Goal: Task Accomplishment & Management: Complete application form

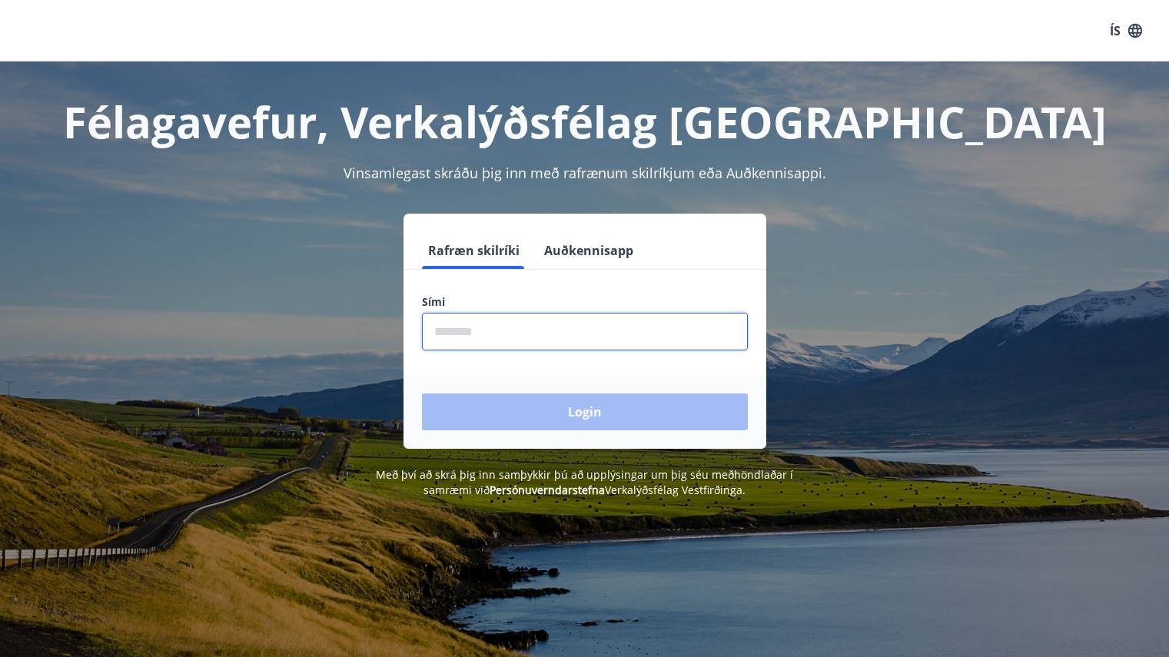
click at [451, 326] on input "phone" at bounding box center [585, 332] width 326 height 38
type input "********"
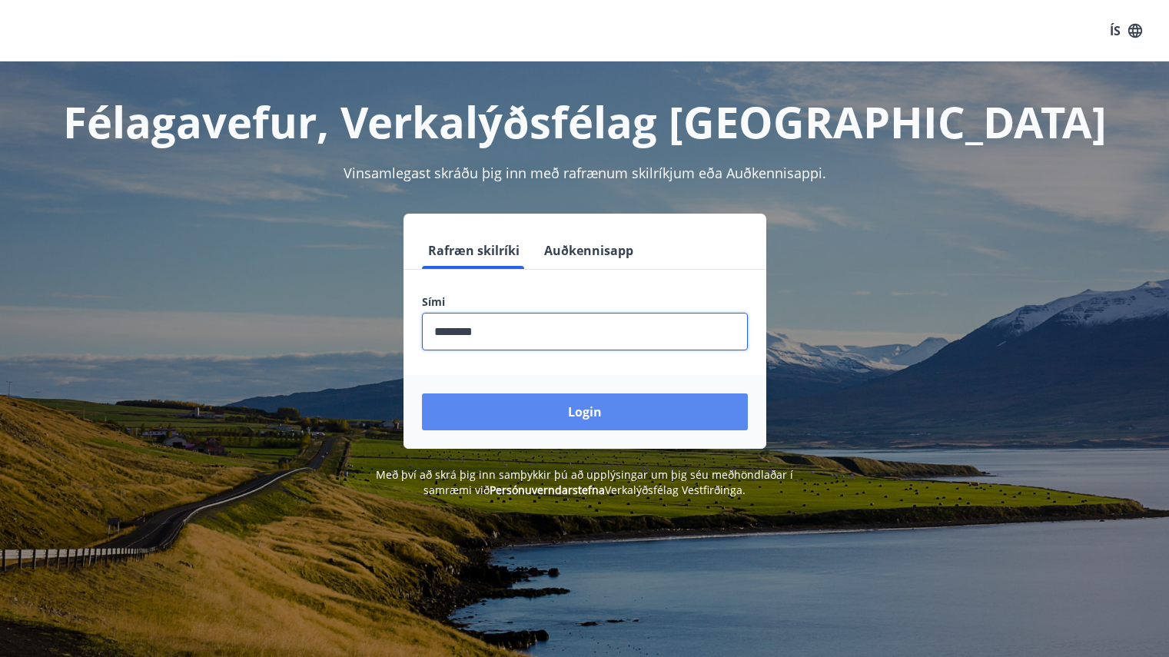
click at [604, 410] on button "Login" at bounding box center [585, 412] width 326 height 37
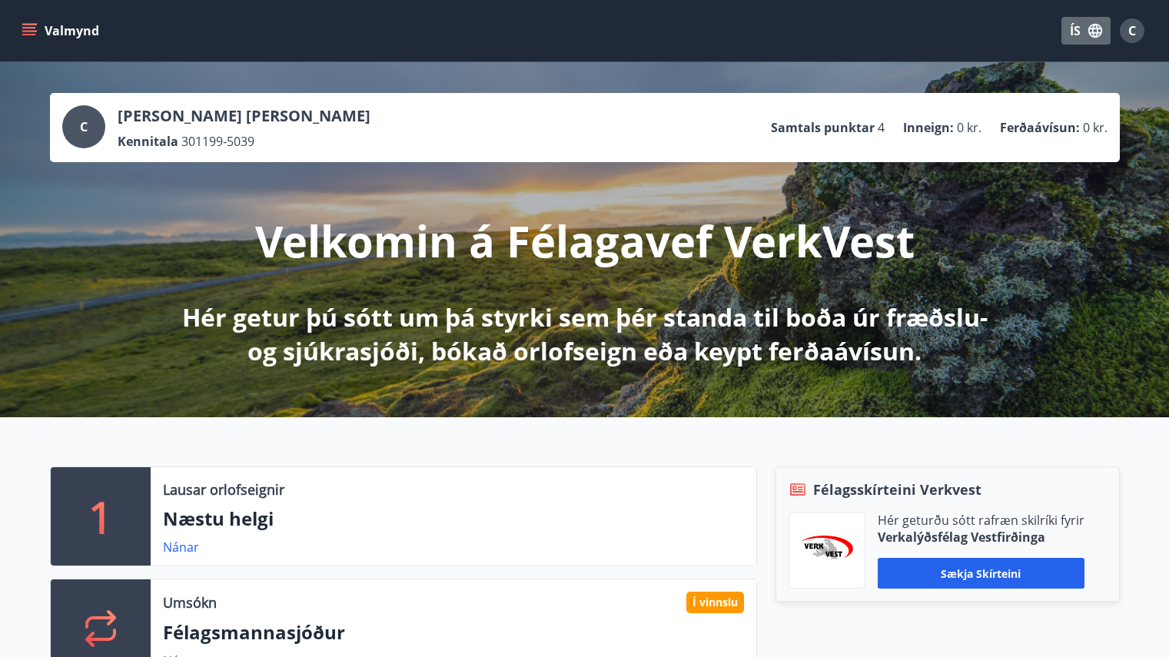
click at [1090, 28] on icon "button" at bounding box center [1096, 31] width 14 height 14
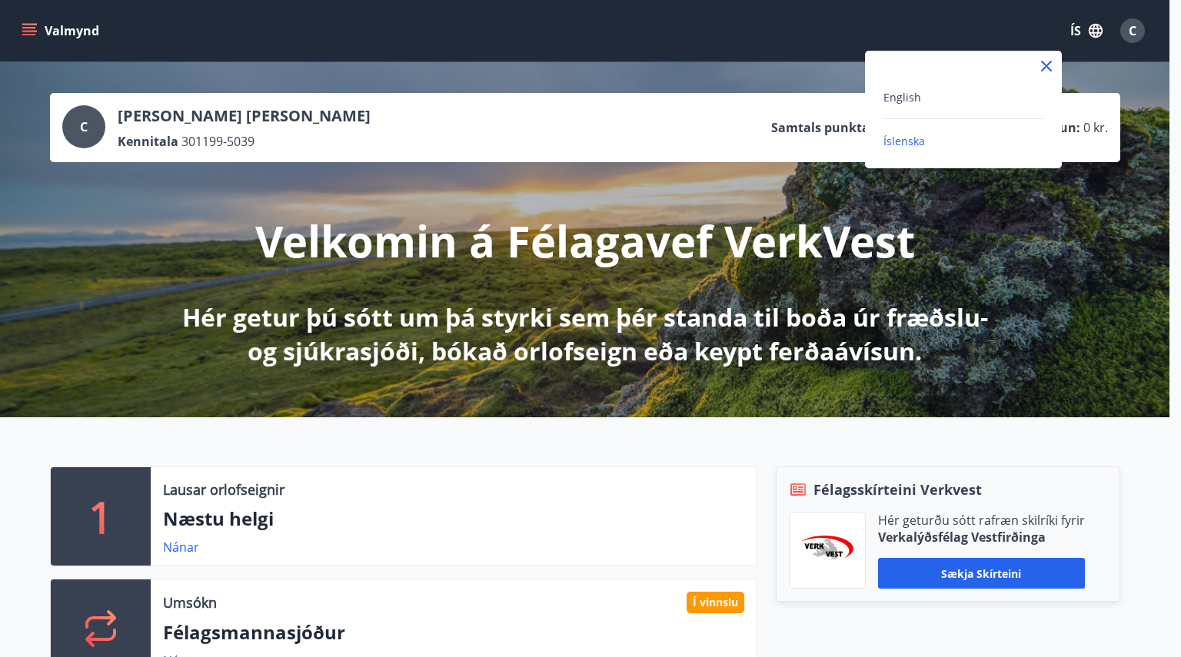
click at [947, 92] on div "English" at bounding box center [963, 97] width 160 height 18
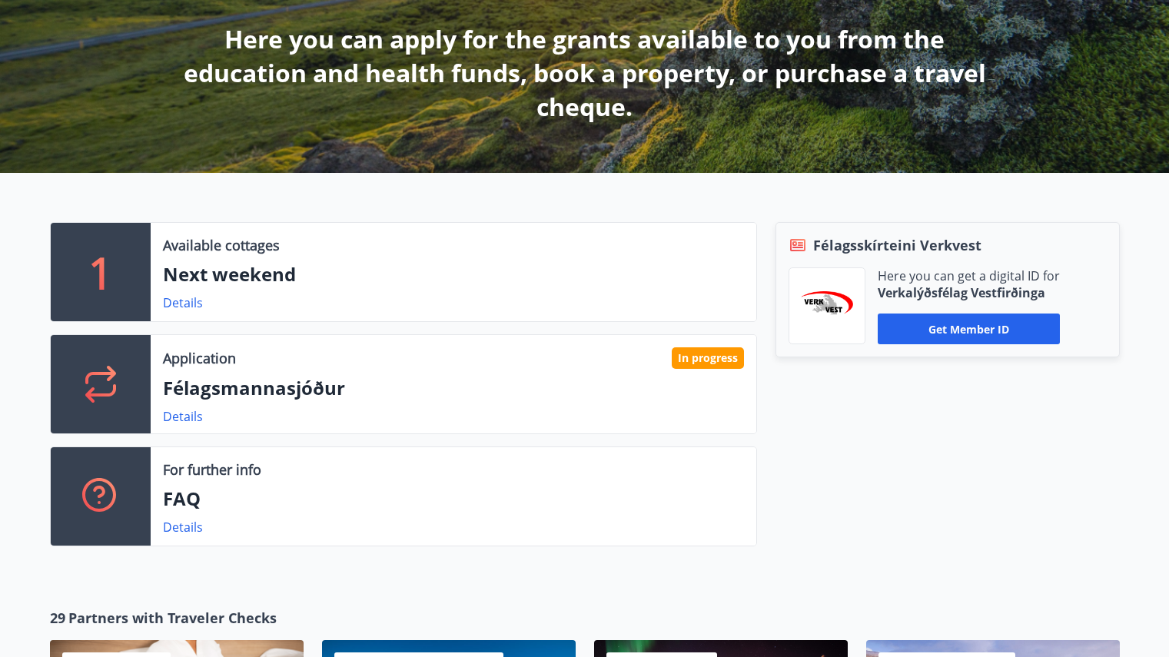
scroll to position [285, 0]
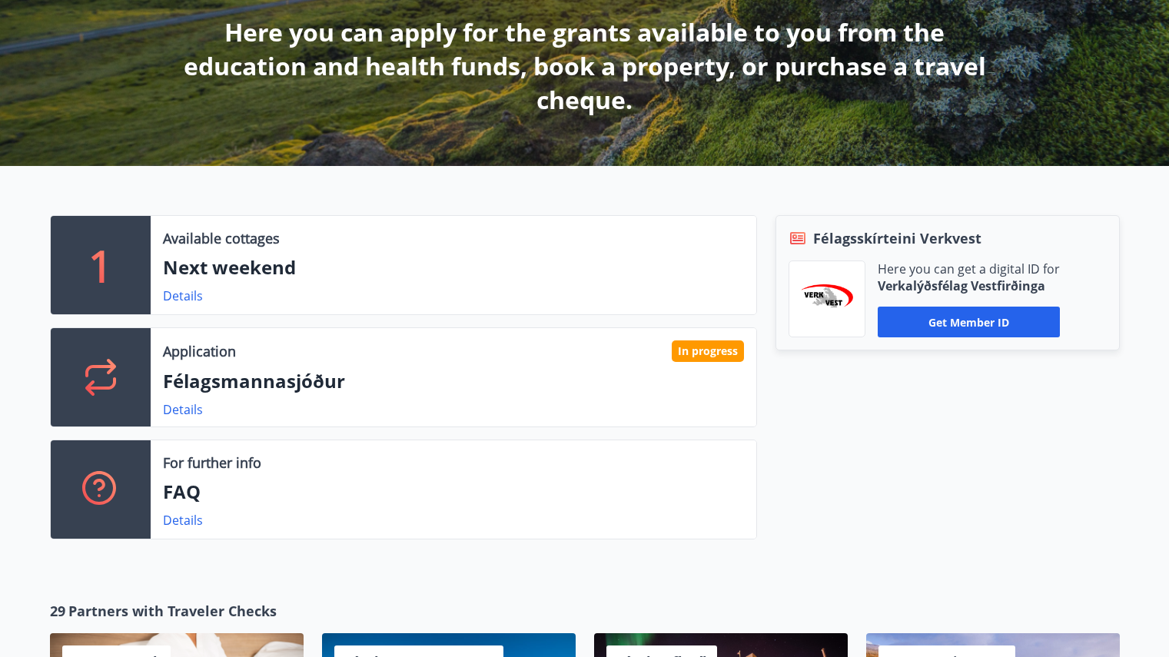
click at [0, 274] on div "1 Available cottages Next weekend Details Application In progress Félagsmannasj…" at bounding box center [584, 371] width 1169 height 411
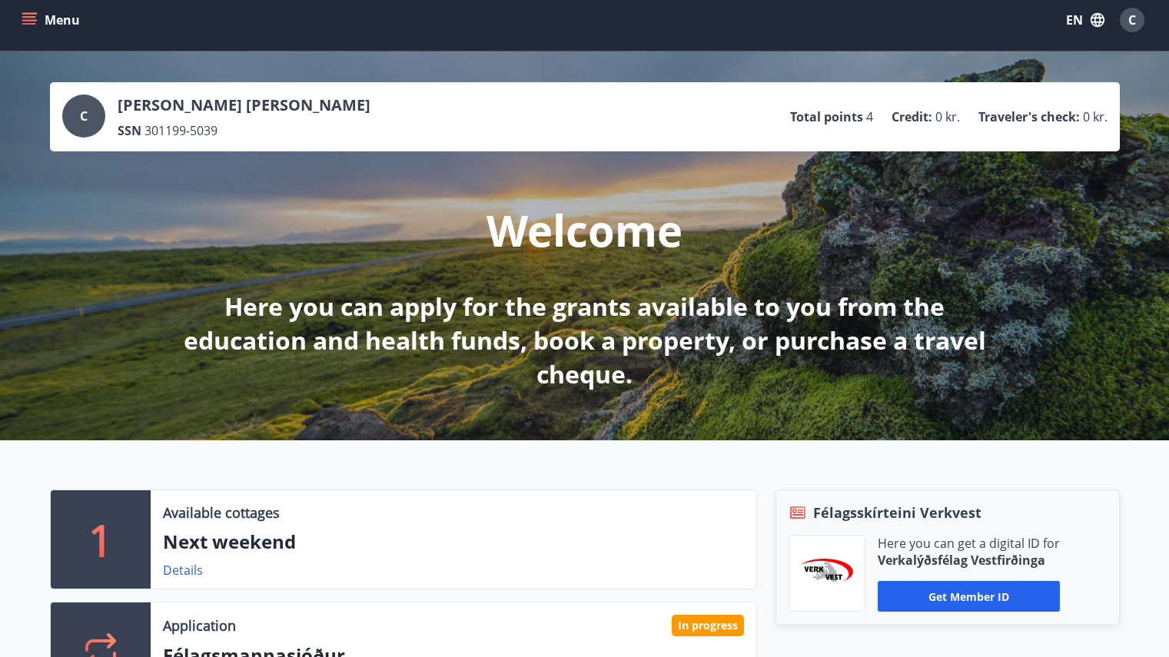
scroll to position [10, 0]
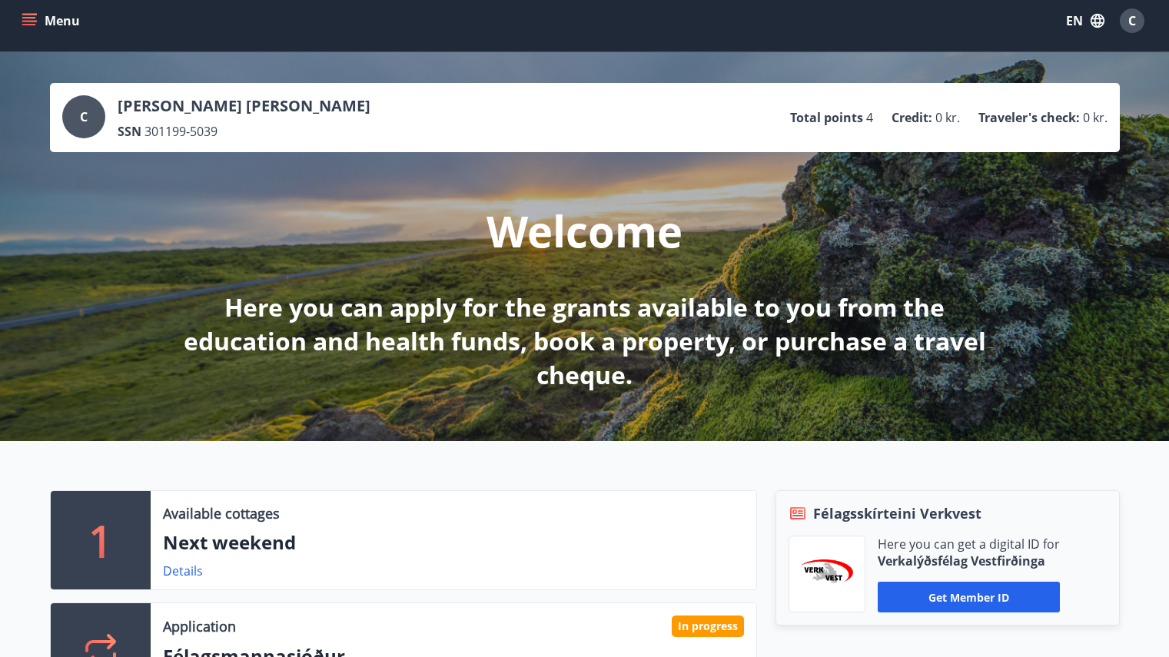
click at [22, 23] on icon "menu" at bounding box center [29, 20] width 15 height 15
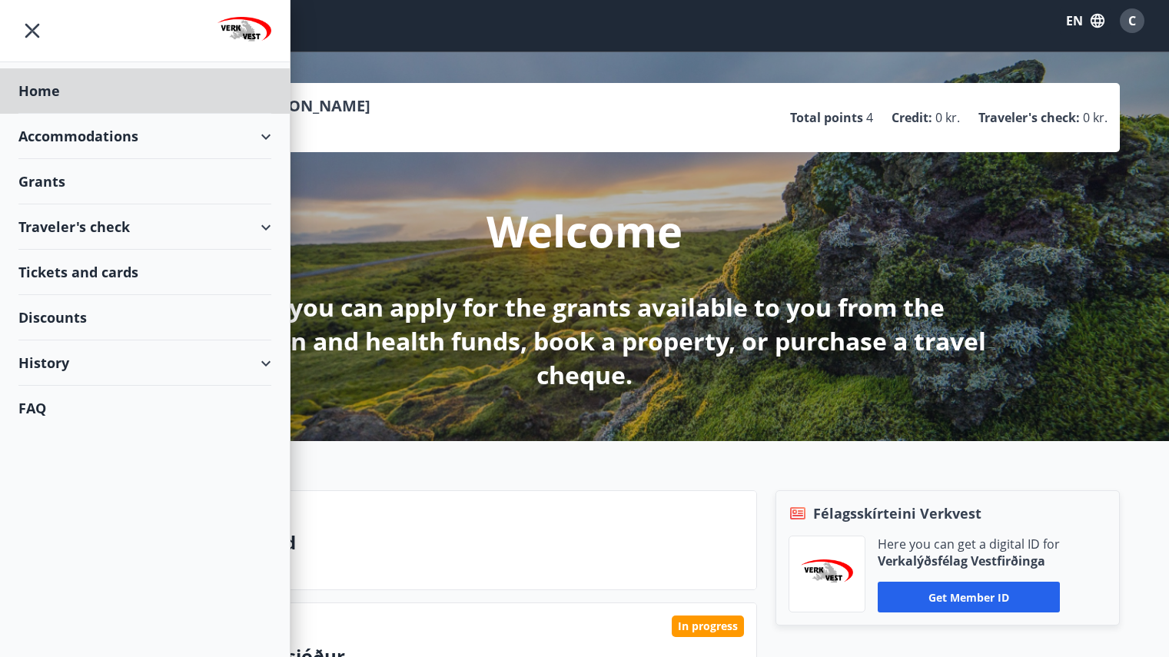
click at [74, 166] on div "Grants" at bounding box center [144, 181] width 253 height 45
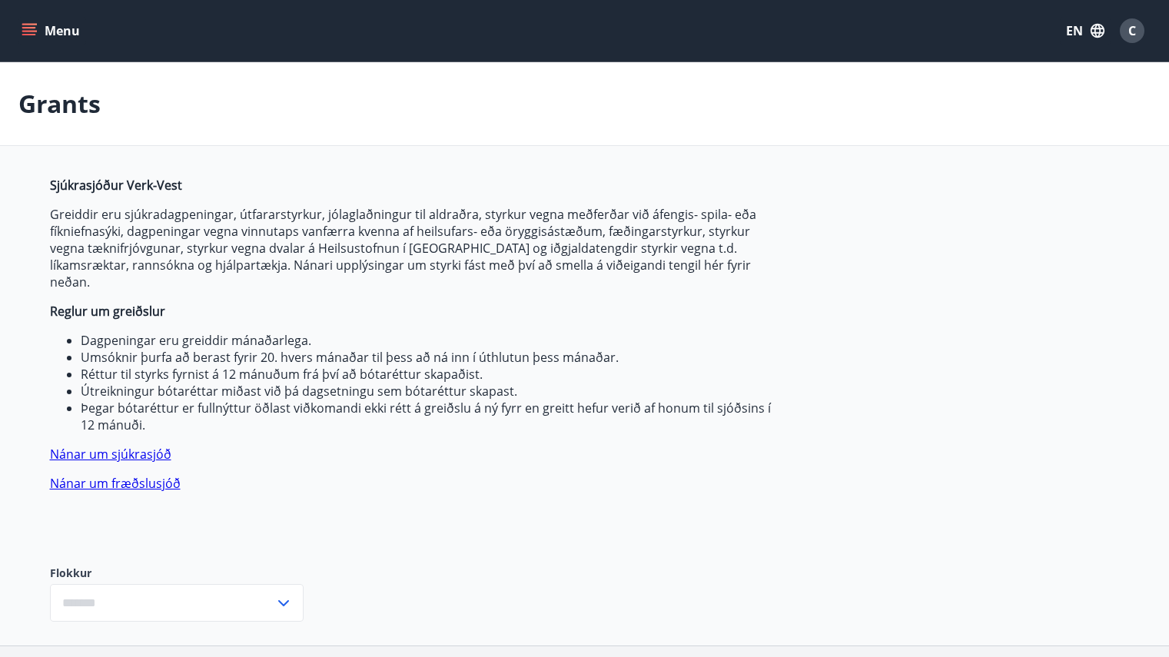
type input "***"
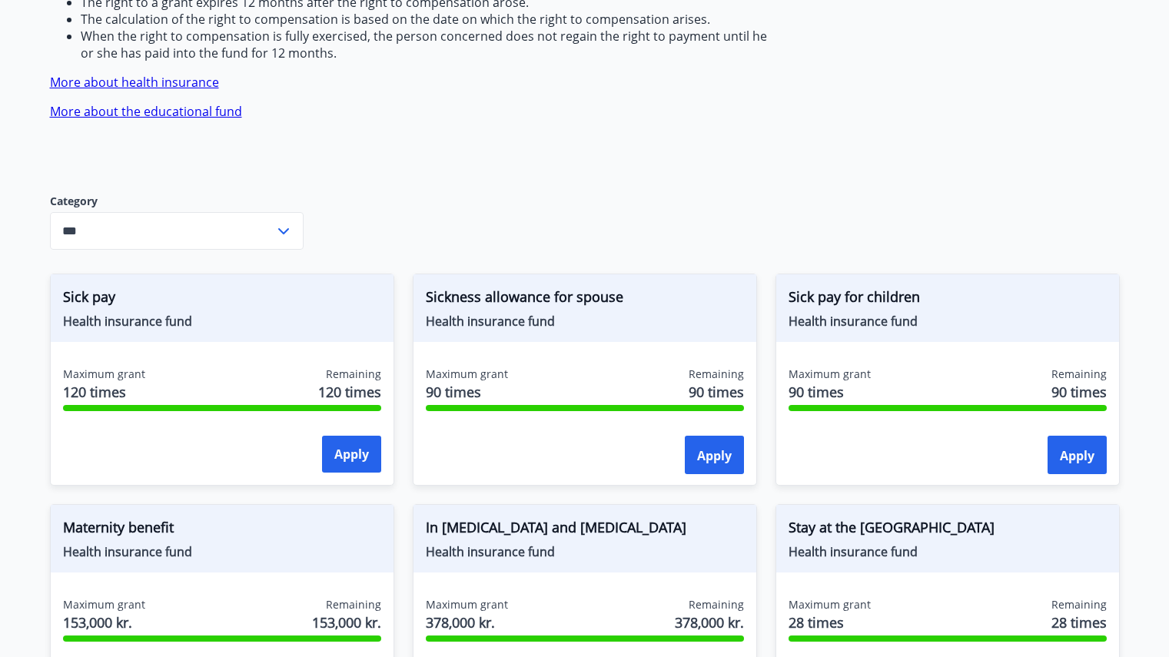
scroll to position [374, 0]
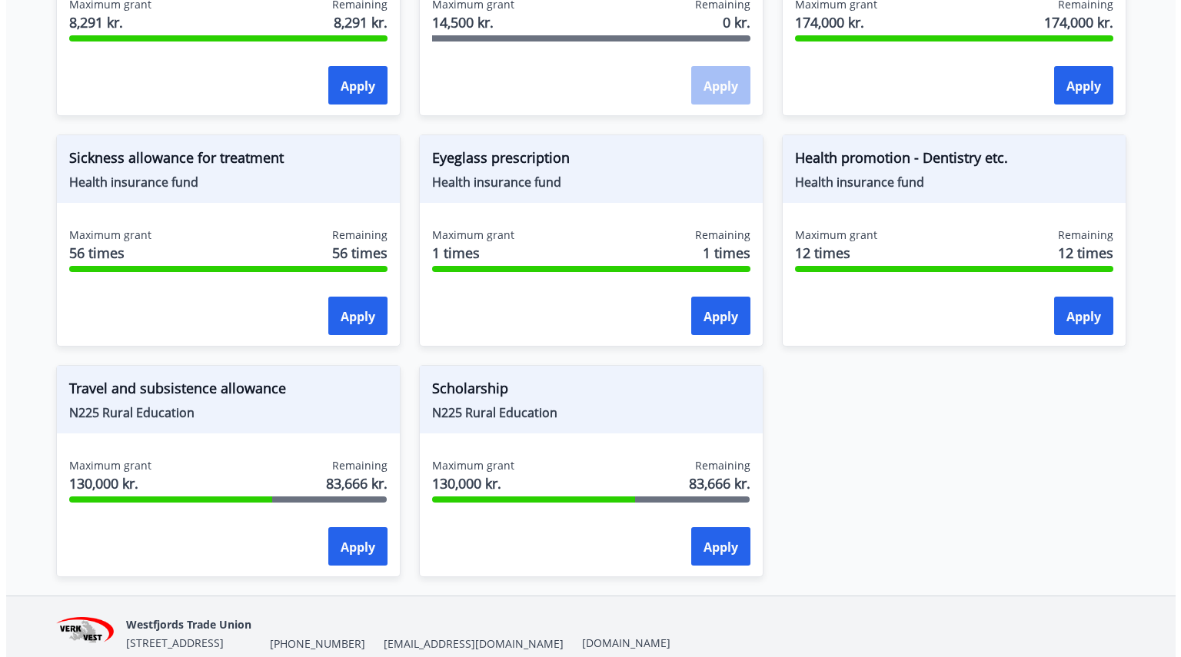
scroll to position [1271, 0]
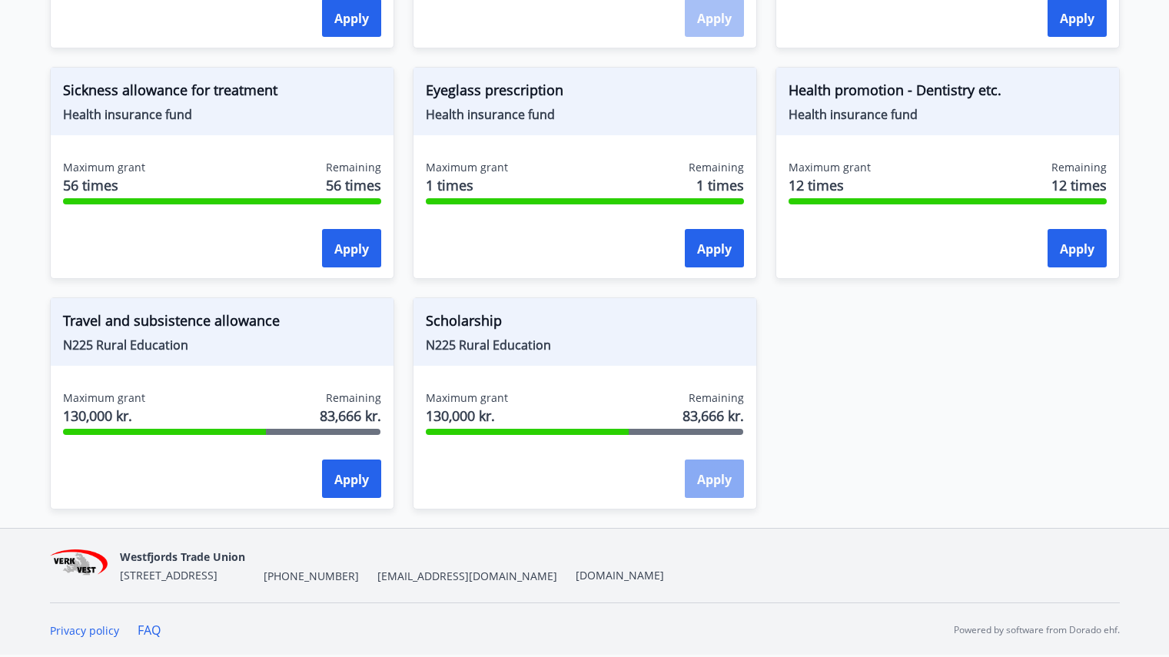
click at [727, 476] on font "Apply" at bounding box center [714, 479] width 35 height 17
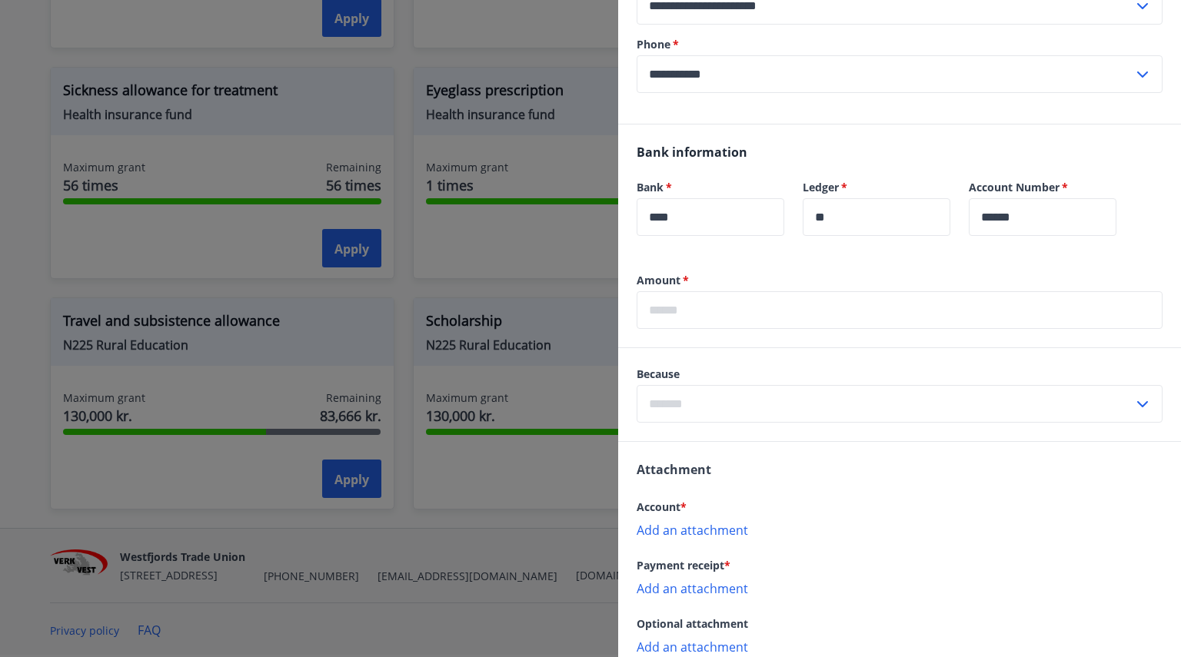
scroll to position [318, 0]
click at [745, 421] on input "text" at bounding box center [885, 403] width 497 height 38
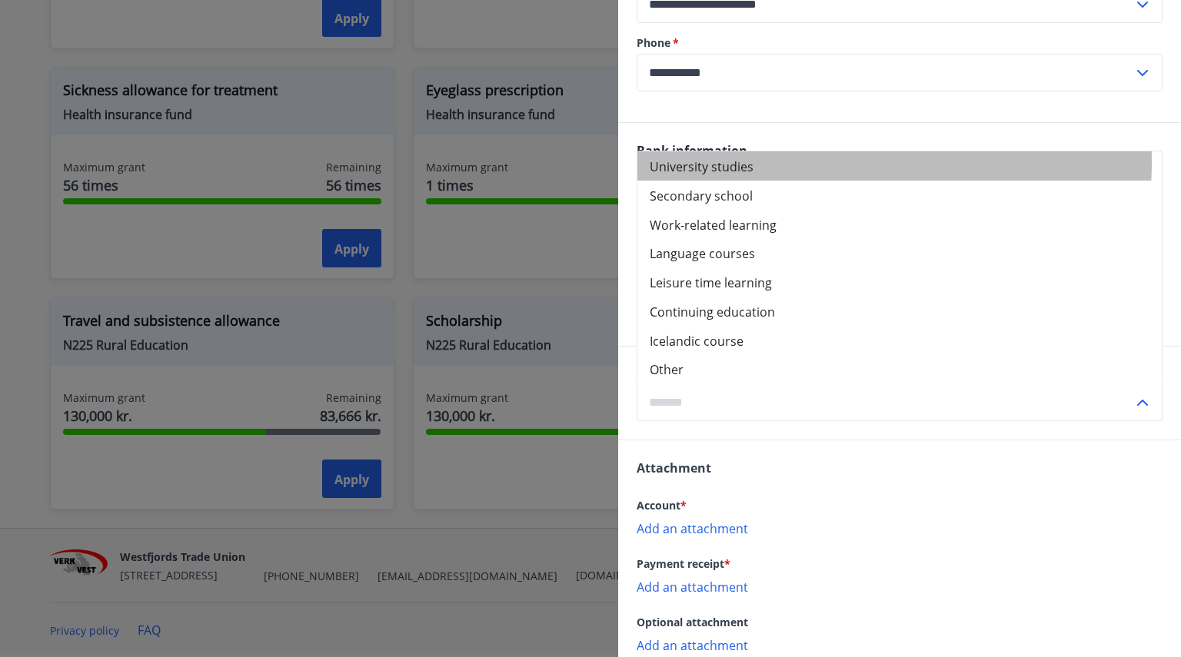
click at [735, 175] on font "University studies" at bounding box center [702, 166] width 104 height 17
type input "**********"
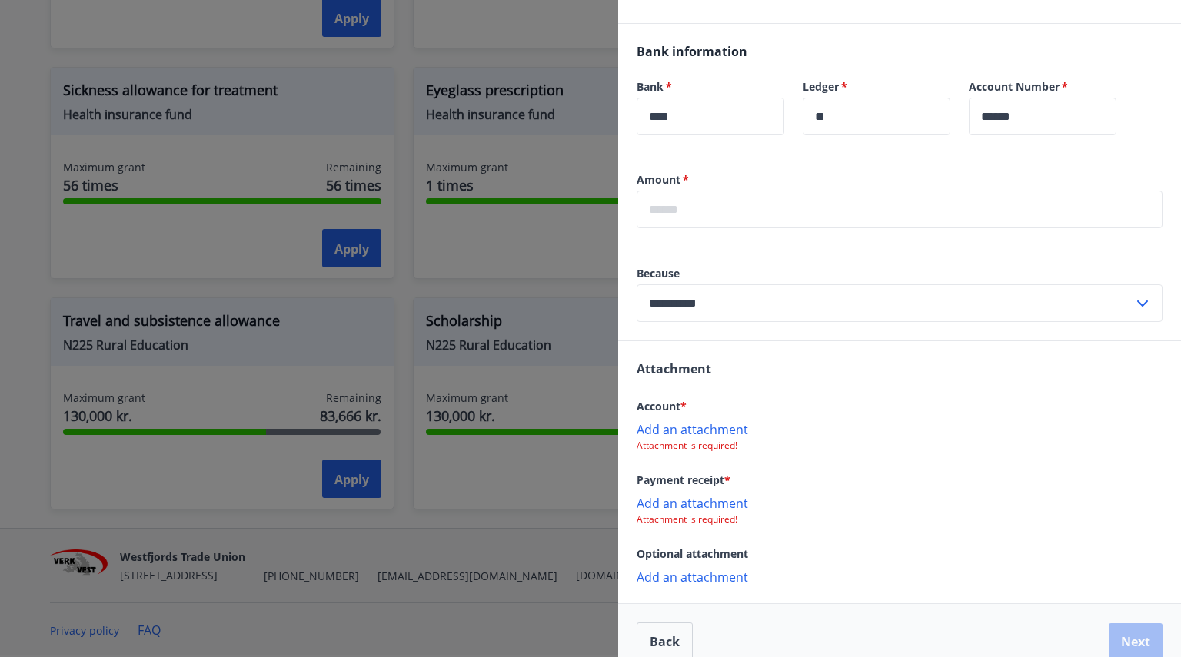
scroll to position [417, 0]
click at [723, 437] on p "Add an attachment" at bounding box center [900, 429] width 526 height 15
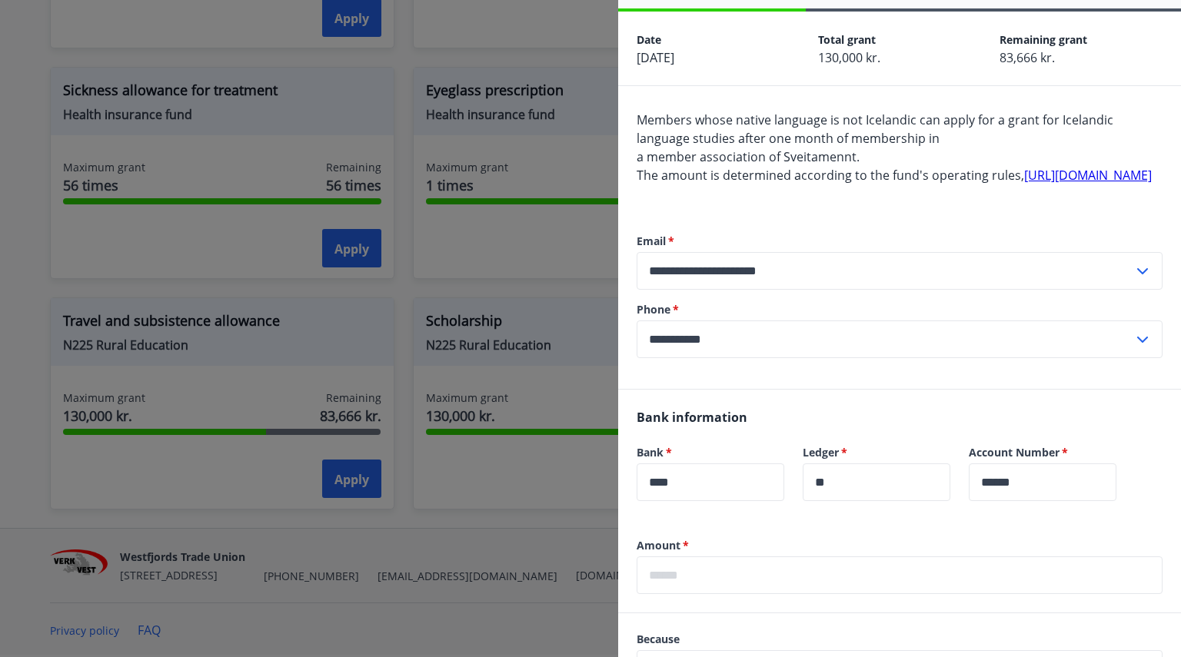
scroll to position [0, 0]
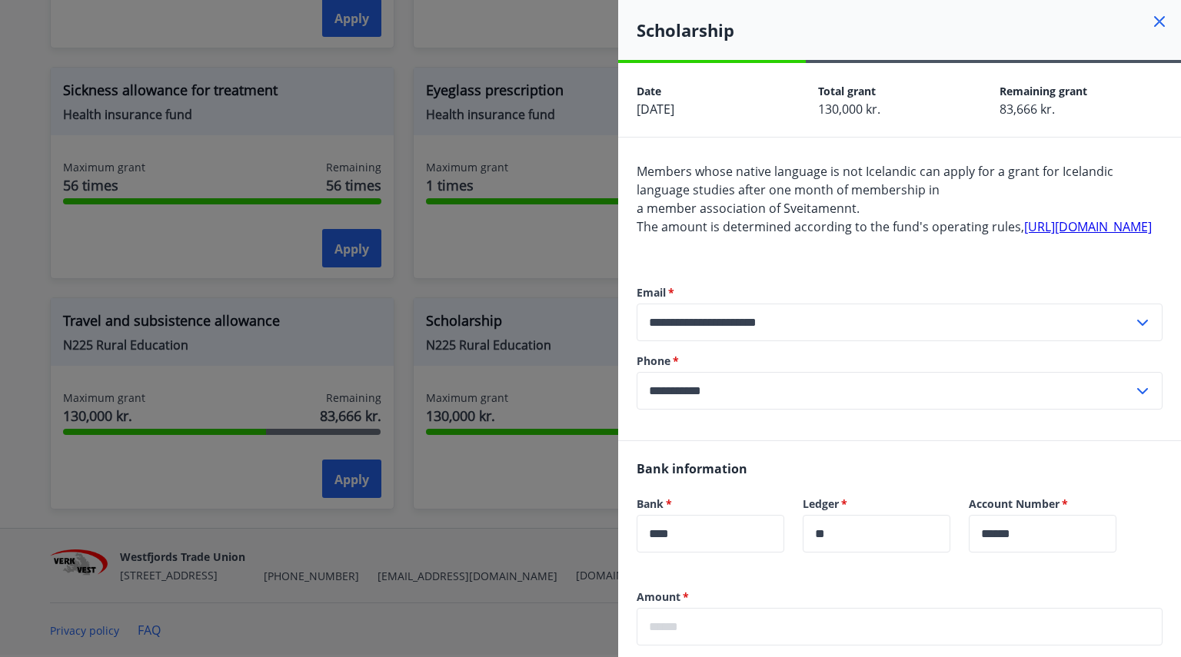
click at [1034, 111] on font "83,666 kr." at bounding box center [1027, 109] width 55 height 17
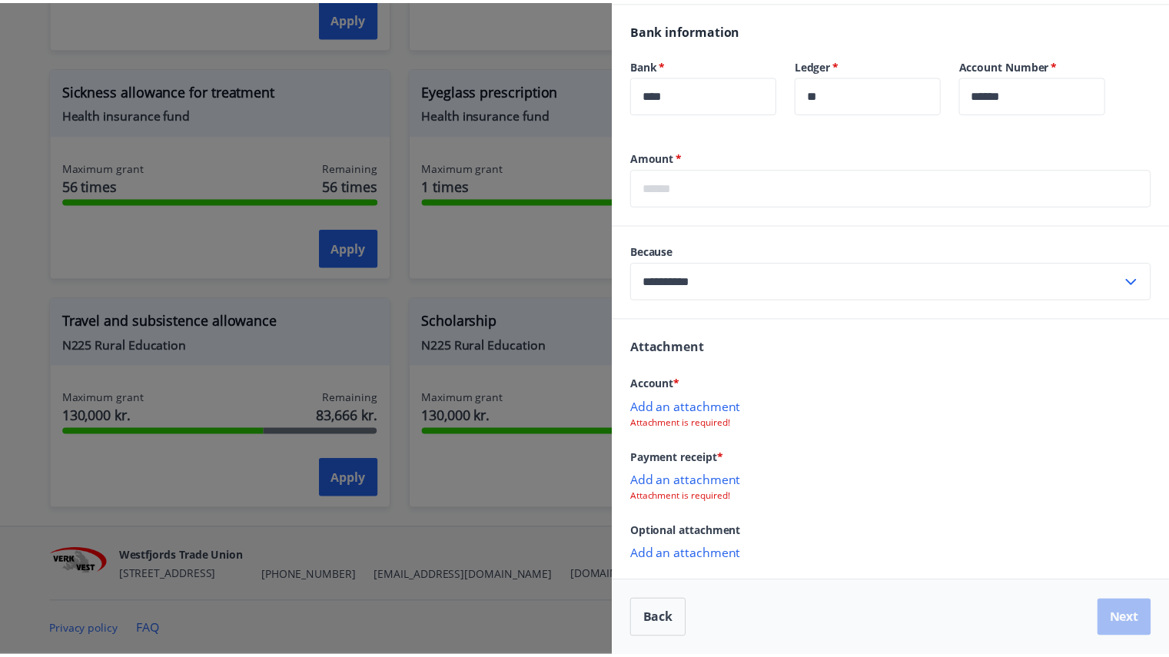
scroll to position [444, 0]
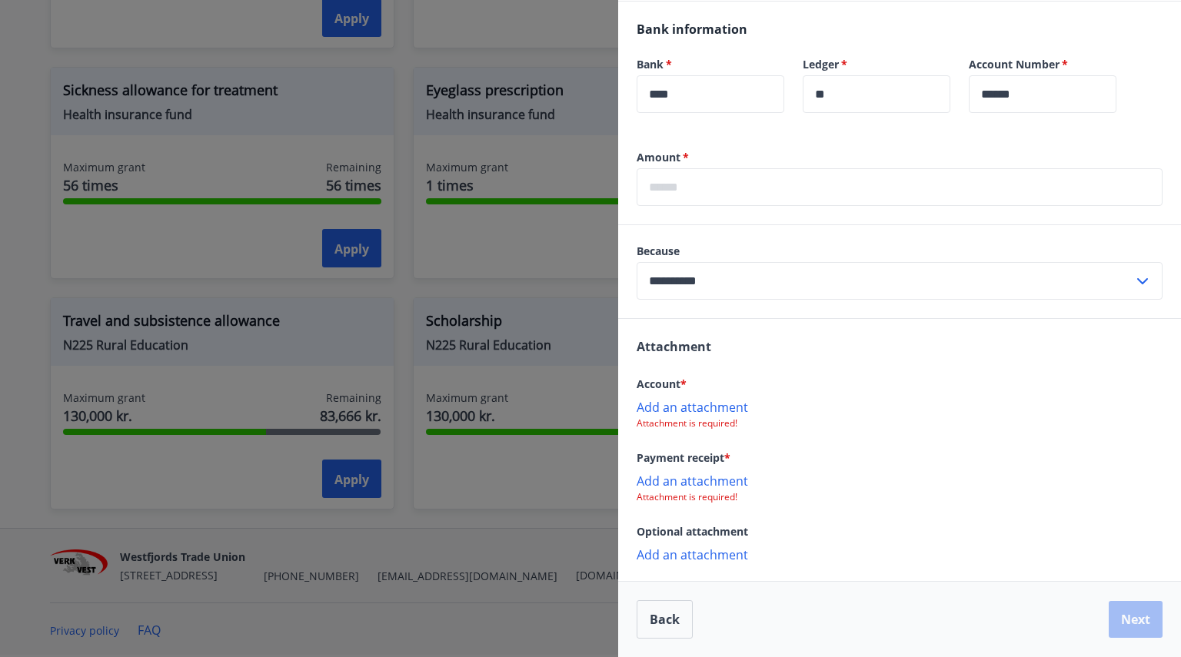
click at [1, 243] on div at bounding box center [590, 328] width 1181 height 657
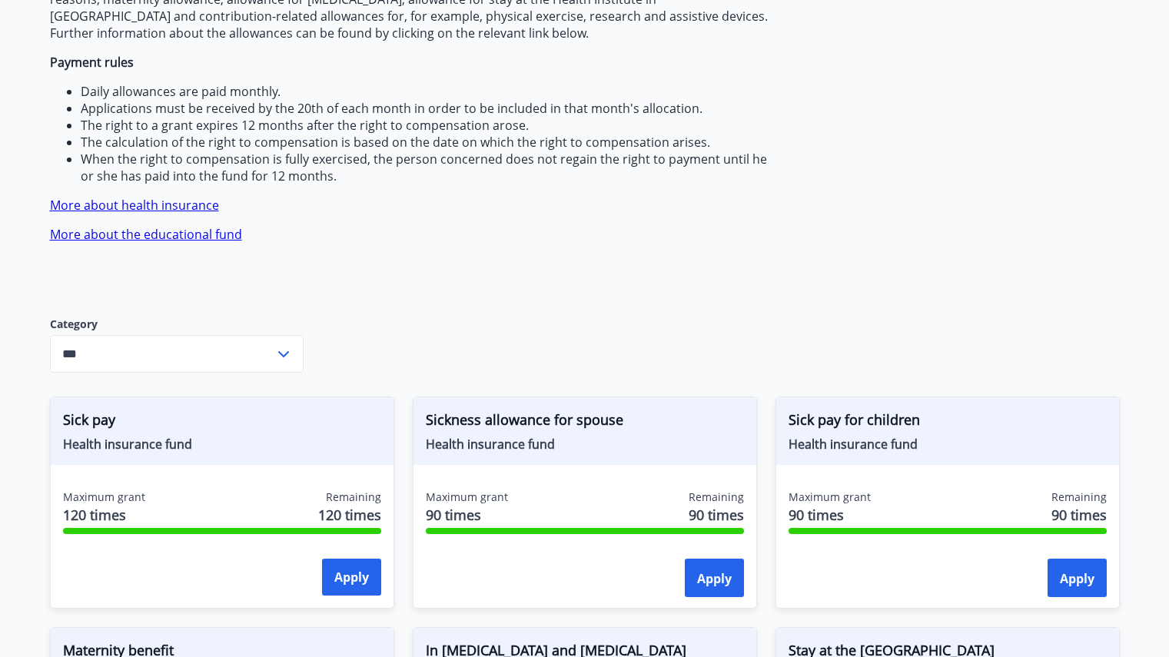
scroll to position [218, 0]
